Goal: Task Accomplishment & Management: Manage account settings

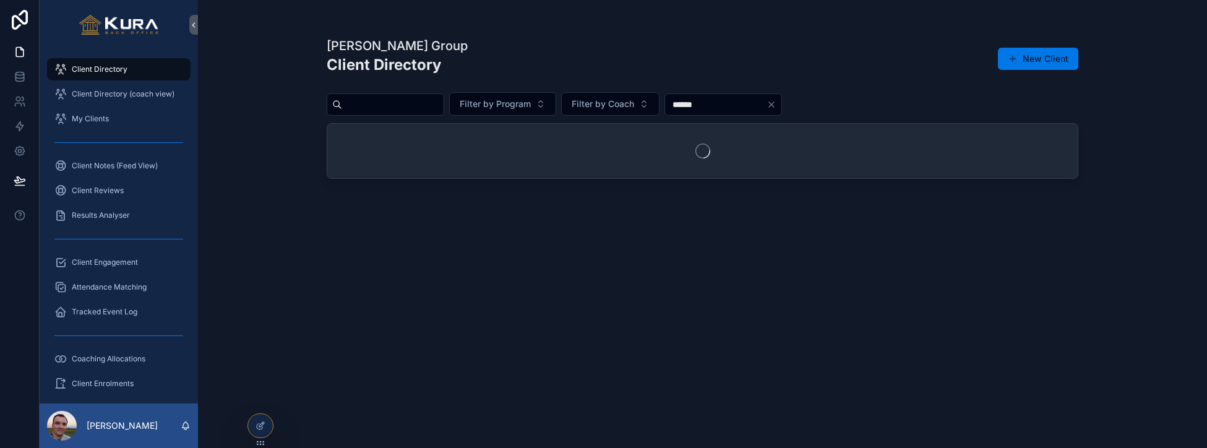
click at [377, 106] on input "scrollable content" at bounding box center [392, 104] width 101 height 17
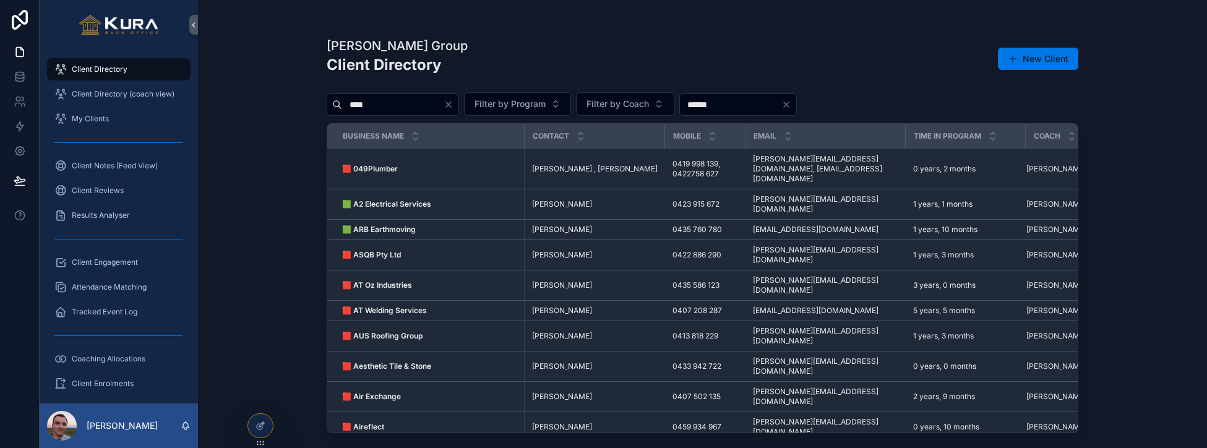
type input "****"
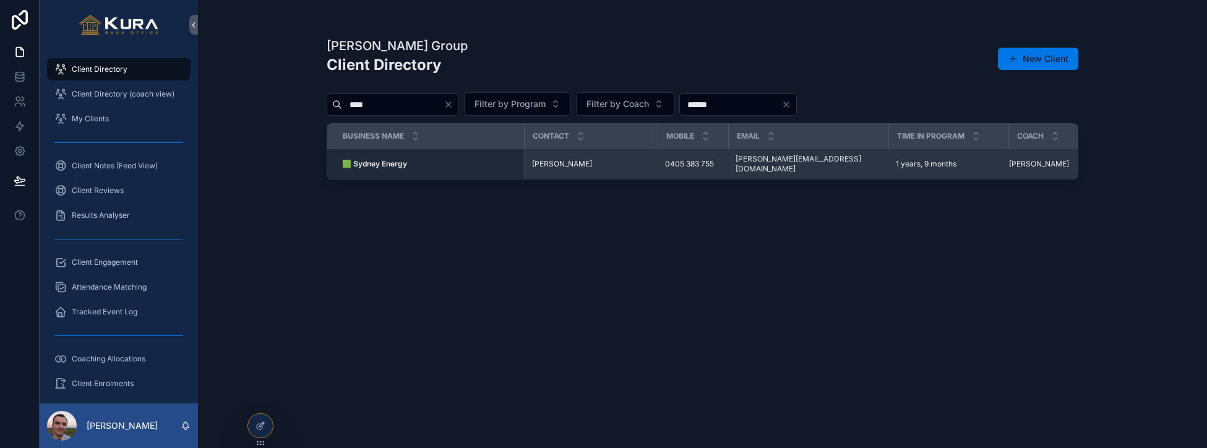
click at [413, 159] on div "🟩 Sydney Energy 🟩 Sydney Energy" at bounding box center [429, 164] width 174 height 10
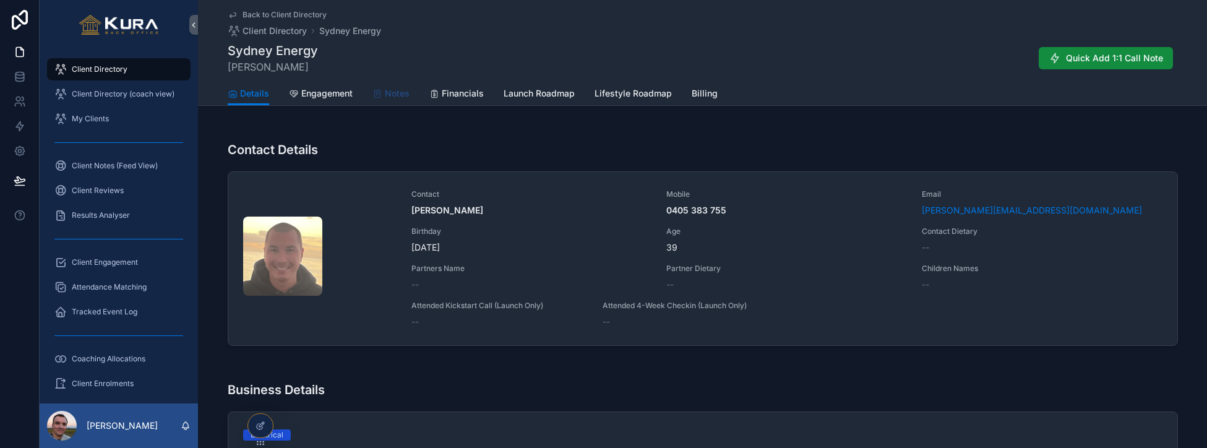
click at [387, 97] on span "Notes" at bounding box center [397, 93] width 25 height 12
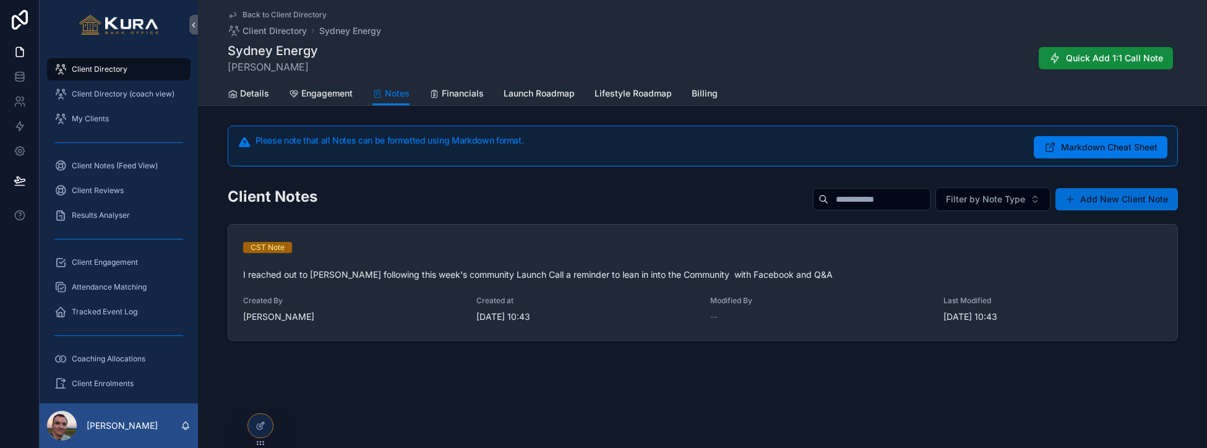
click at [1114, 202] on button "Add New Client Note" at bounding box center [1116, 199] width 122 height 22
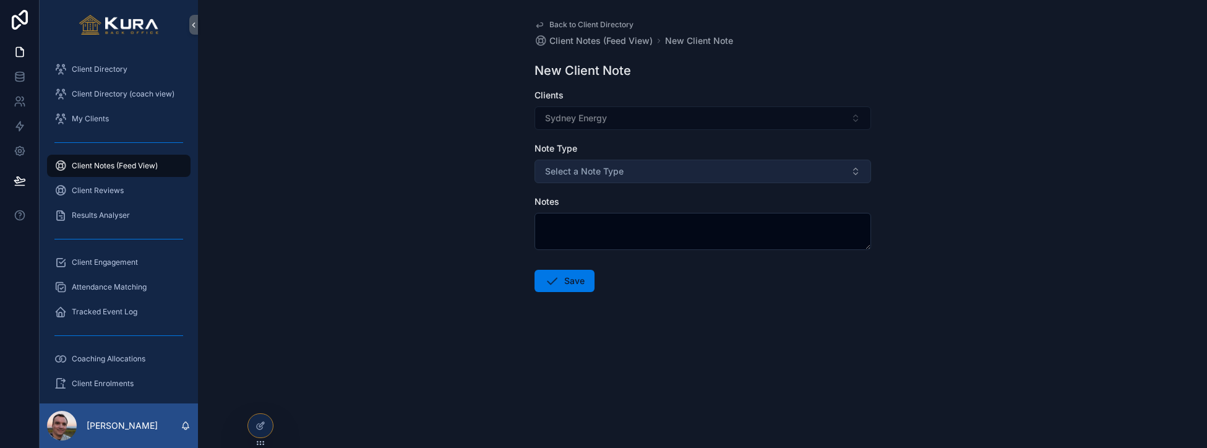
click at [688, 164] on button "Select a Note Type" at bounding box center [702, 172] width 336 height 24
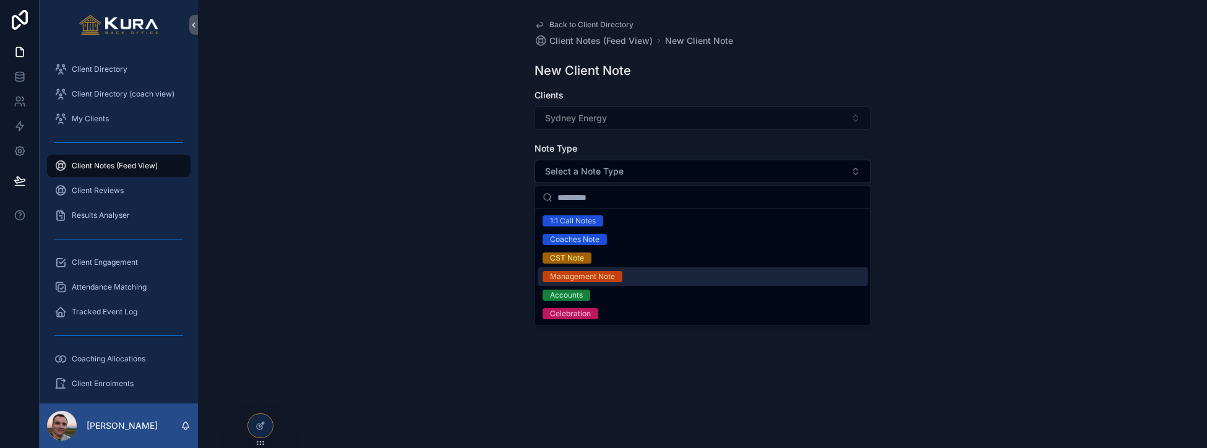
click at [604, 277] on div "Management Note" at bounding box center [582, 276] width 65 height 11
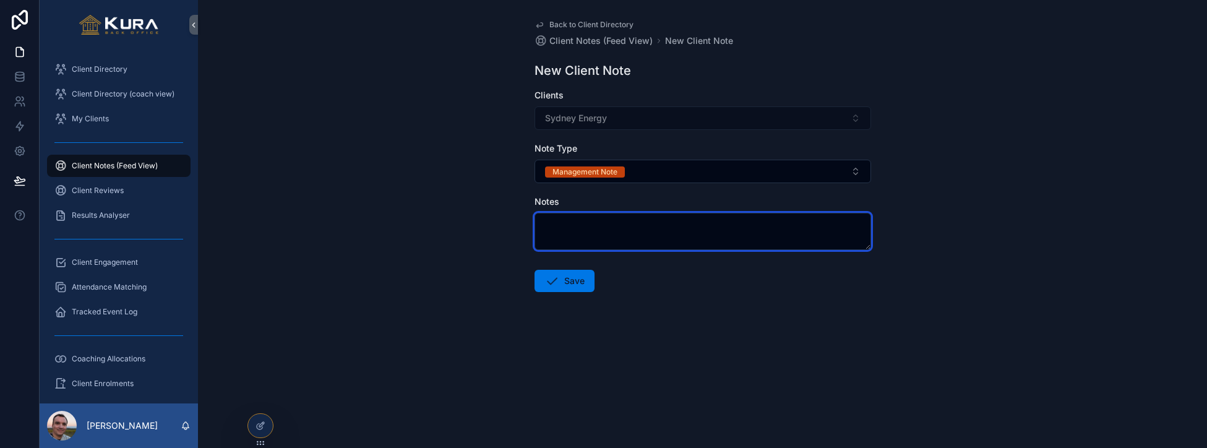
click at [580, 229] on textarea "scrollable content" at bounding box center [702, 231] width 336 height 37
paste textarea "**********"
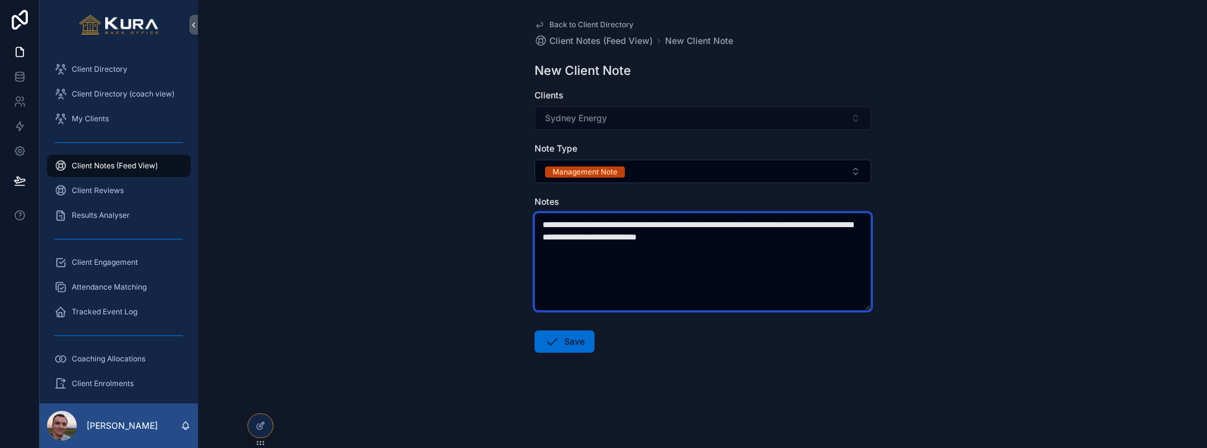
type textarea "**********"
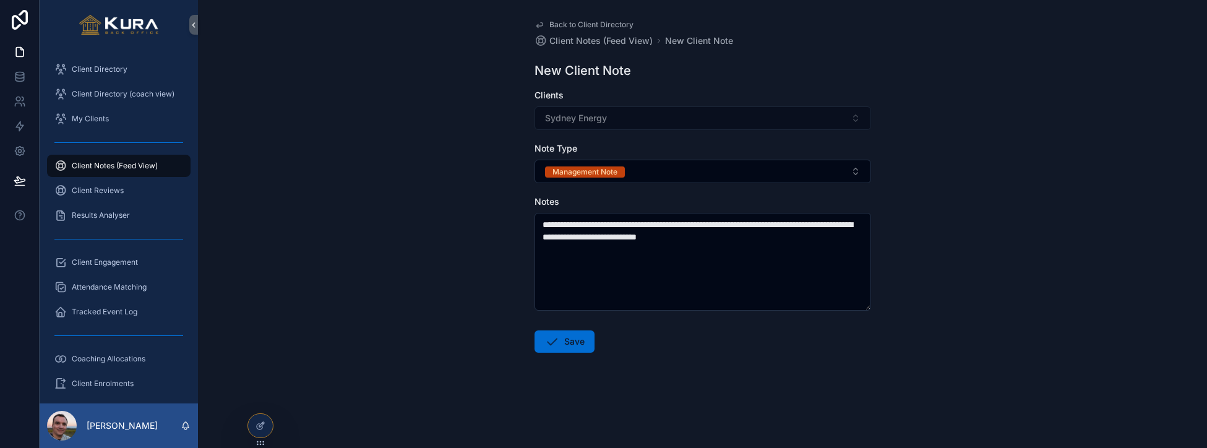
click at [558, 343] on icon "scrollable content" at bounding box center [551, 341] width 15 height 15
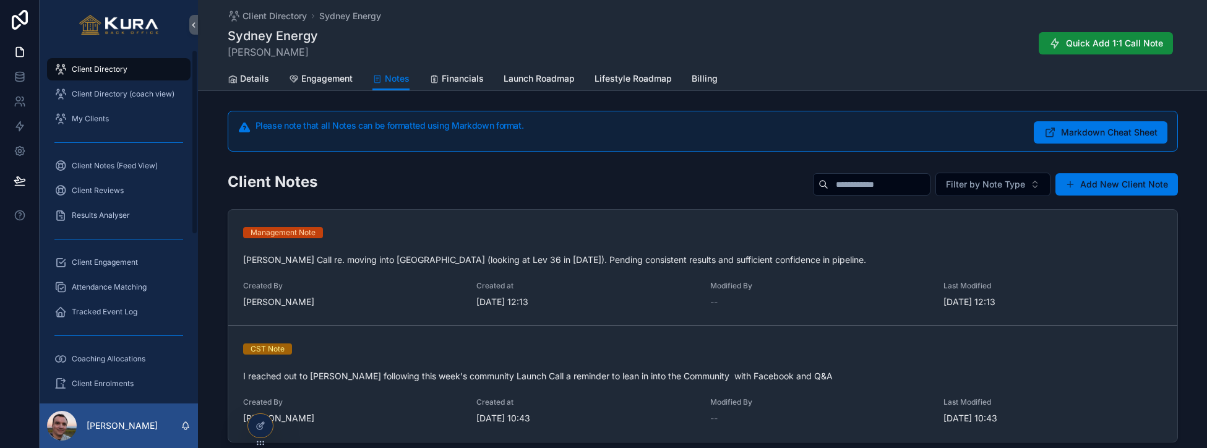
click at [90, 68] on span "Client Directory" at bounding box center [100, 69] width 56 height 10
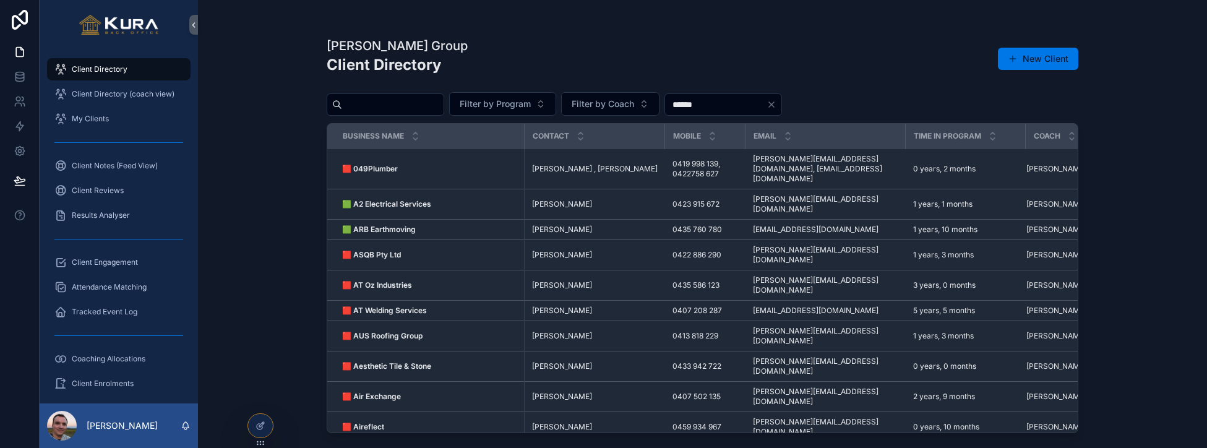
click at [412, 109] on input "scrollable content" at bounding box center [392, 104] width 101 height 17
type input "*****"
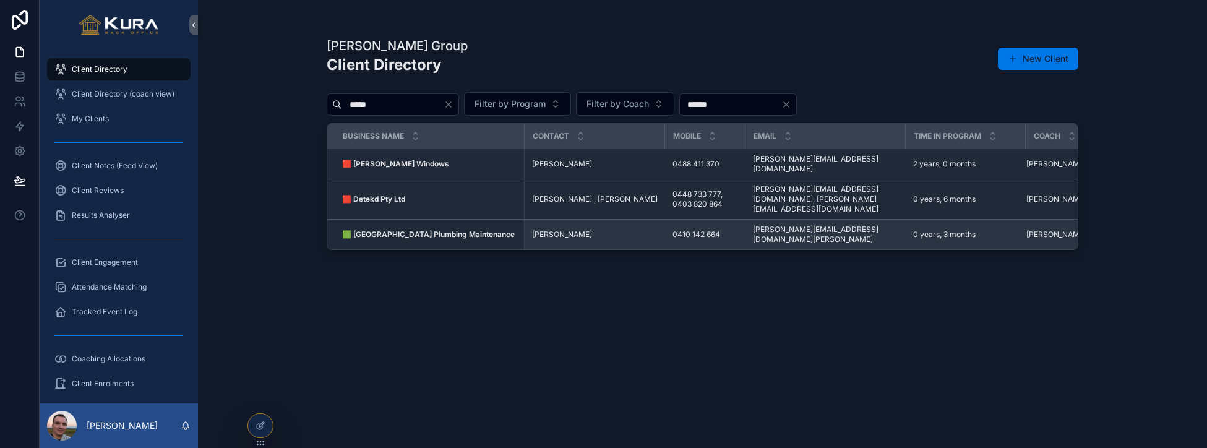
click at [560, 229] on span "[PERSON_NAME]" at bounding box center [562, 234] width 60 height 10
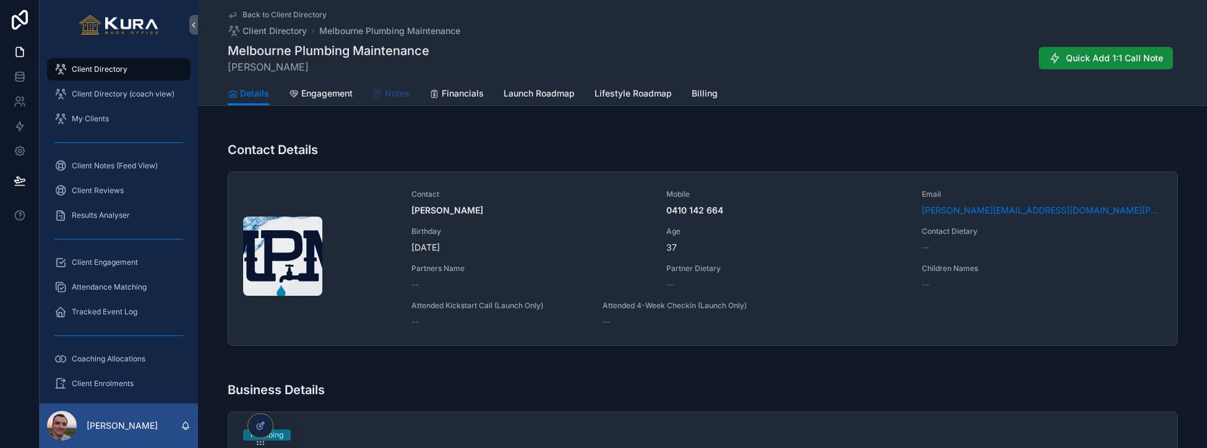
click at [396, 94] on span "Notes" at bounding box center [397, 93] width 25 height 12
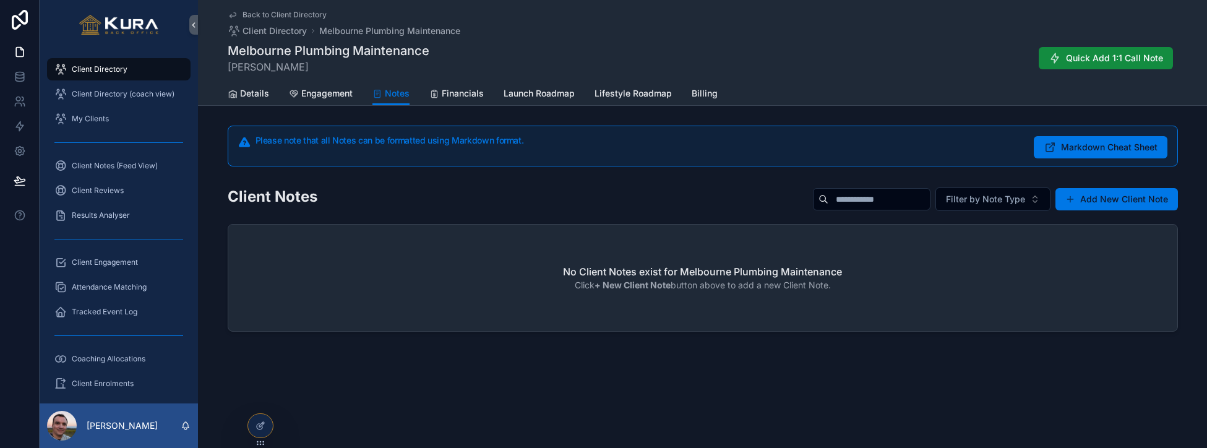
click at [84, 71] on span "Client Directory" at bounding box center [100, 69] width 56 height 10
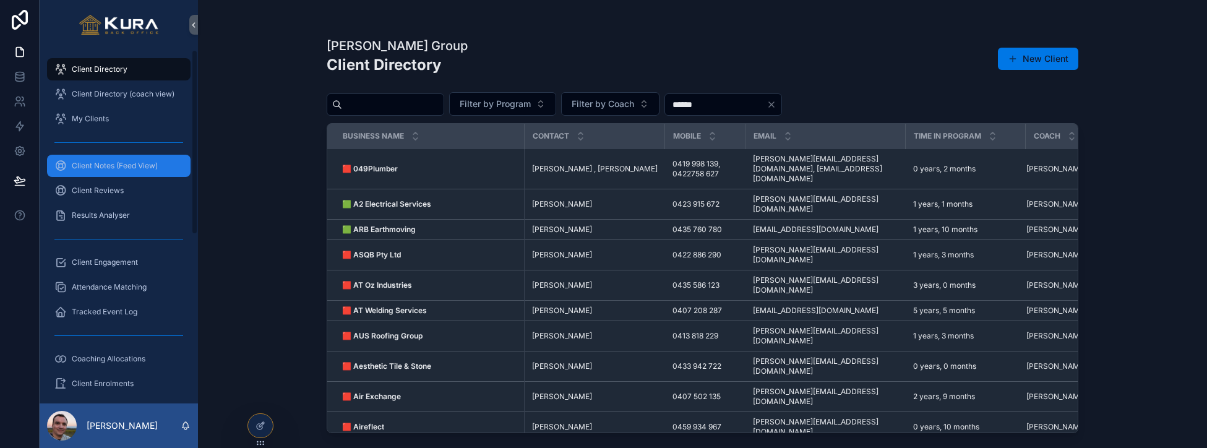
click at [95, 159] on div "Client Notes (Feed View)" at bounding box center [118, 166] width 129 height 20
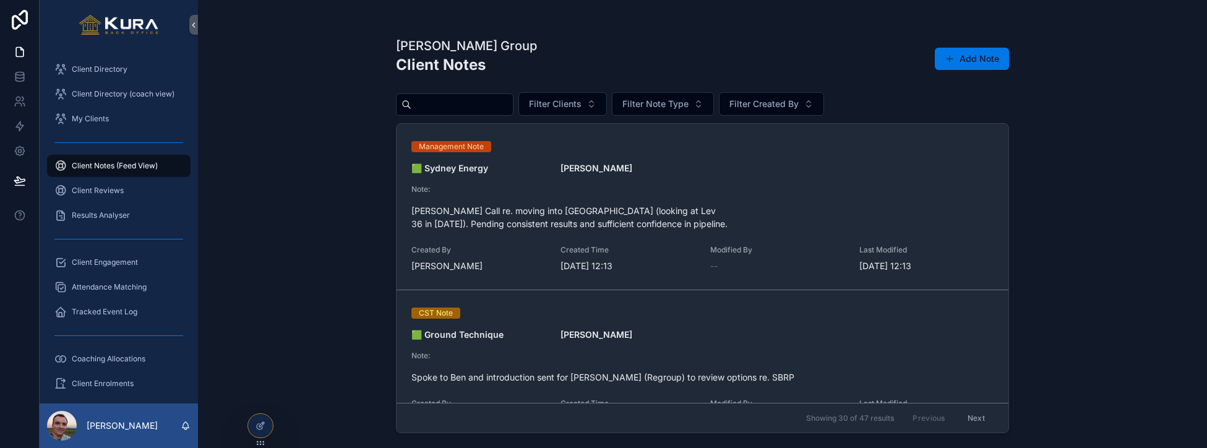
click at [273, 242] on div "[PERSON_NAME] Group Client Notes Add Note Filter Clients Filter Note Type Filte…" at bounding box center [702, 224] width 1009 height 448
click at [90, 163] on span "Client Notes (Feed View)" at bounding box center [115, 166] width 86 height 10
click at [92, 66] on span "Client Directory" at bounding box center [100, 69] width 56 height 10
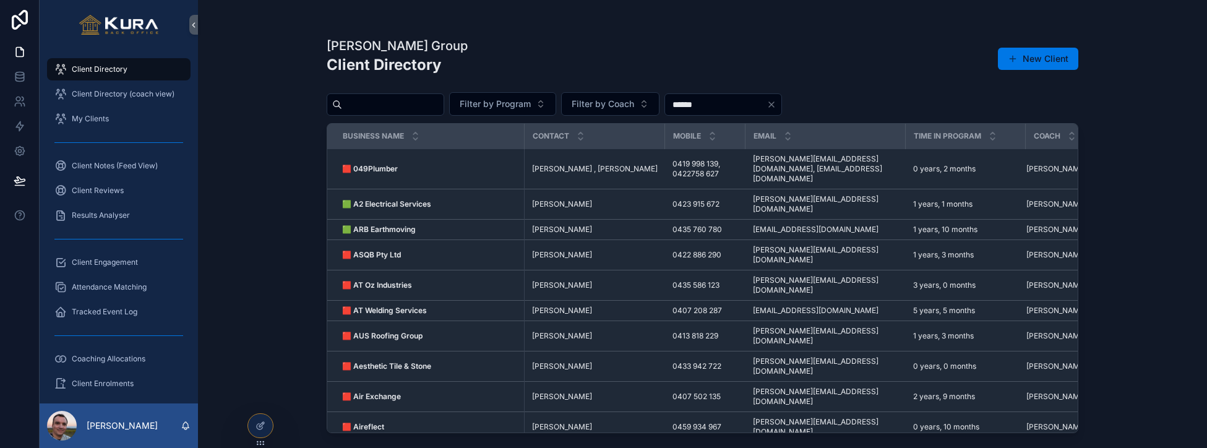
click at [247, 106] on div "[PERSON_NAME] Group Client Directory New Client Filter by Program Filter by Coa…" at bounding box center [702, 224] width 1009 height 448
click at [509, 58] on div "[PERSON_NAME] Group Client Directory New Client" at bounding box center [702, 61] width 751 height 48
click at [303, 36] on div "[PERSON_NAME] Group Client Directory New Client Filter by Program Filter by Coa…" at bounding box center [702, 224] width 1009 height 448
click at [231, 82] on div "[PERSON_NAME] Group Client Directory New Client Filter by Program Filter by Coa…" at bounding box center [702, 224] width 1009 height 448
